Goal: Task Accomplishment & Management: Use online tool/utility

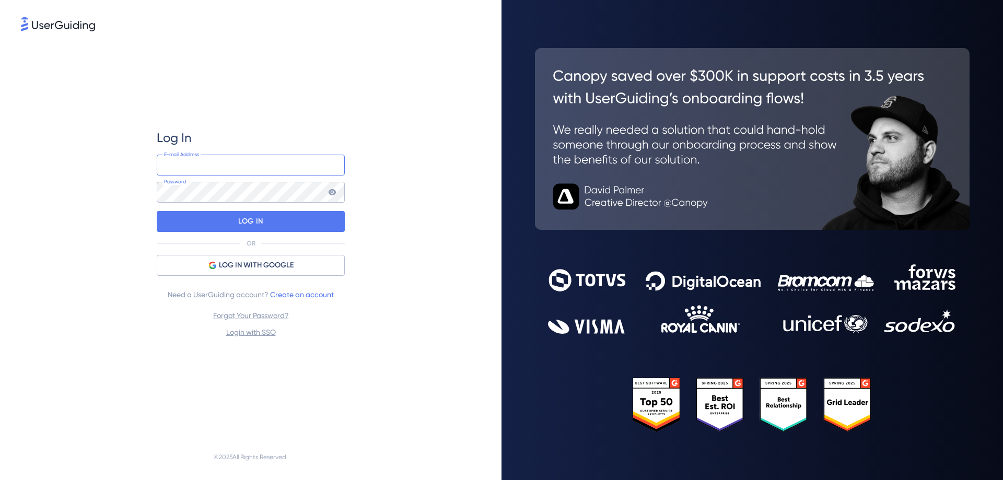
click at [255, 162] on input "email" at bounding box center [251, 165] width 188 height 21
click at [227, 164] on input "paul@Scalexp.com" at bounding box center [251, 165] width 188 height 21
type input "suezann@scalexp.com"
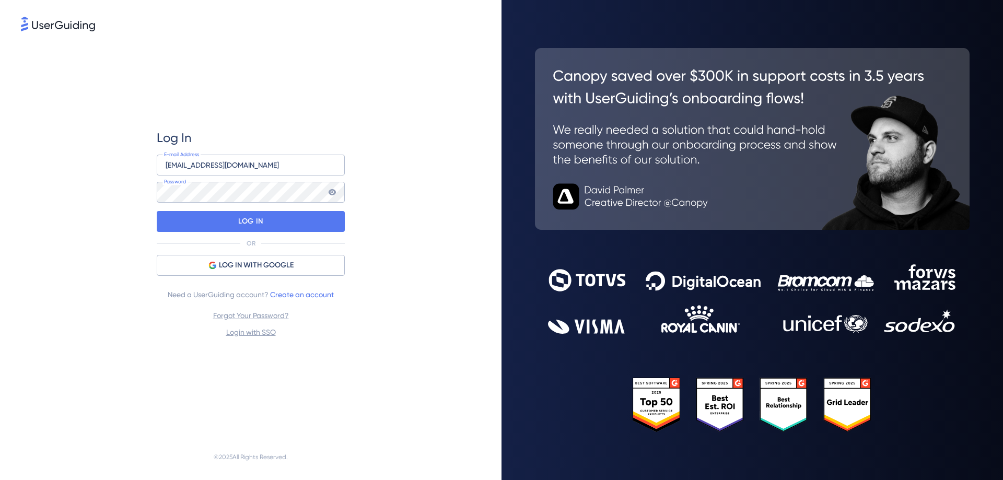
click at [416, 108] on div "Log In suezann@scalexp.com E-mail Address Password LOG IN OR LOG IN WITH GOOGLE…" at bounding box center [251, 233] width 460 height 401
click at [245, 219] on p "LOG IN" at bounding box center [250, 221] width 25 height 17
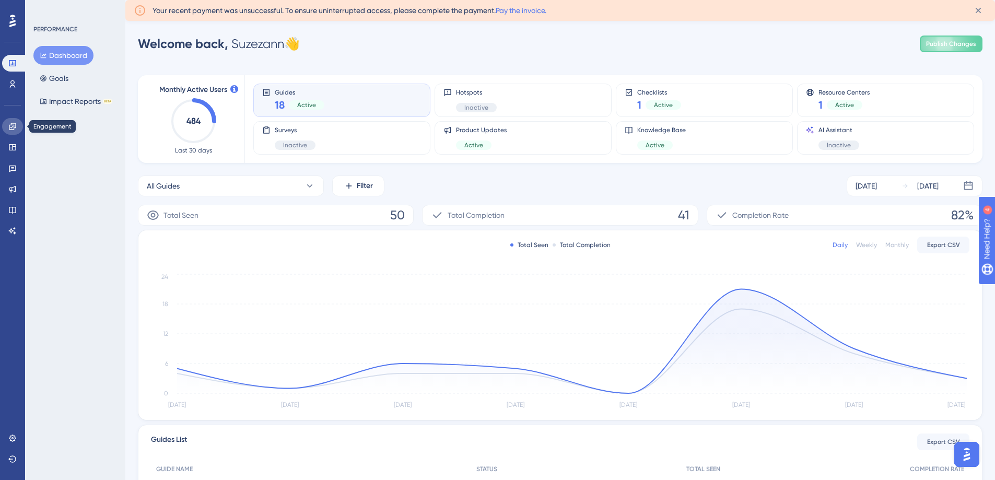
click at [14, 126] on icon at bounding box center [12, 126] width 8 height 8
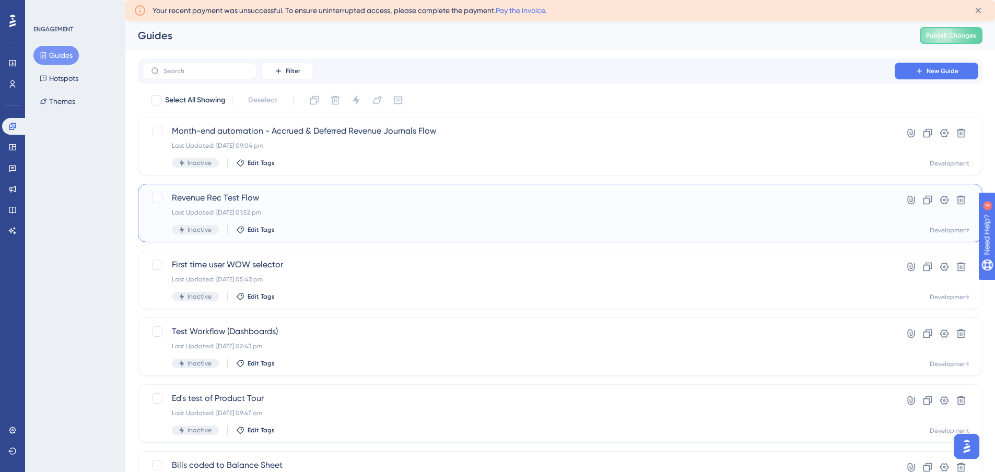
click at [328, 206] on div "Revenue Rec Test Flow Last Updated: 05 Sept 2025 01:52 pm Inactive Edit Tags" at bounding box center [518, 213] width 693 height 43
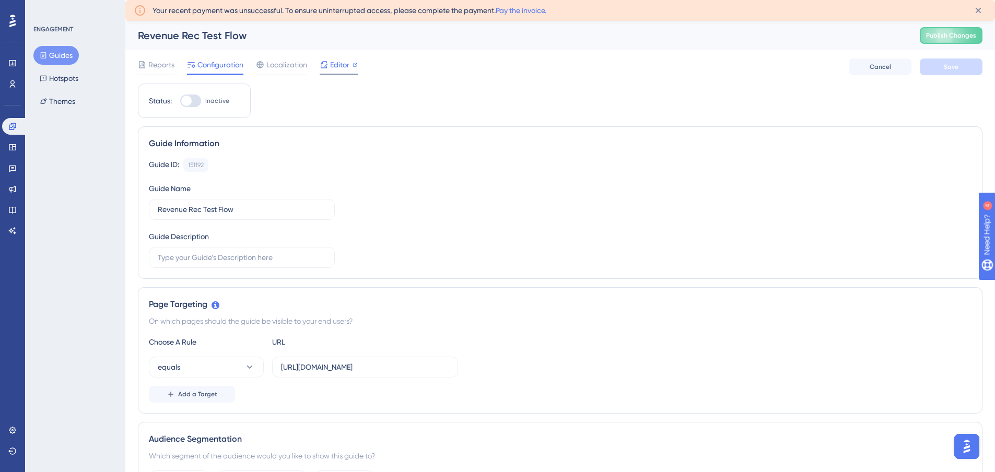
click at [341, 65] on span "Editor" at bounding box center [339, 65] width 19 height 13
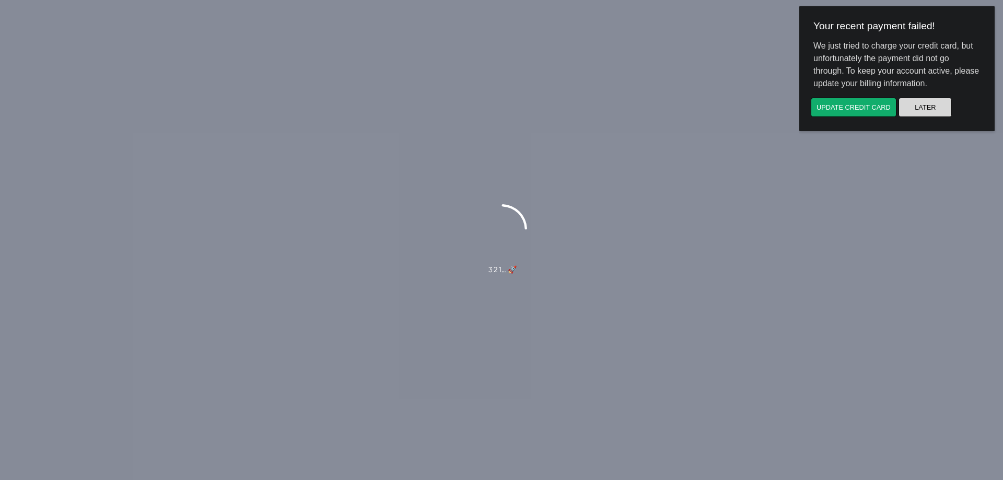
click at [916, 110] on button "Later" at bounding box center [925, 107] width 53 height 19
